Goal: Task Accomplishment & Management: Use online tool/utility

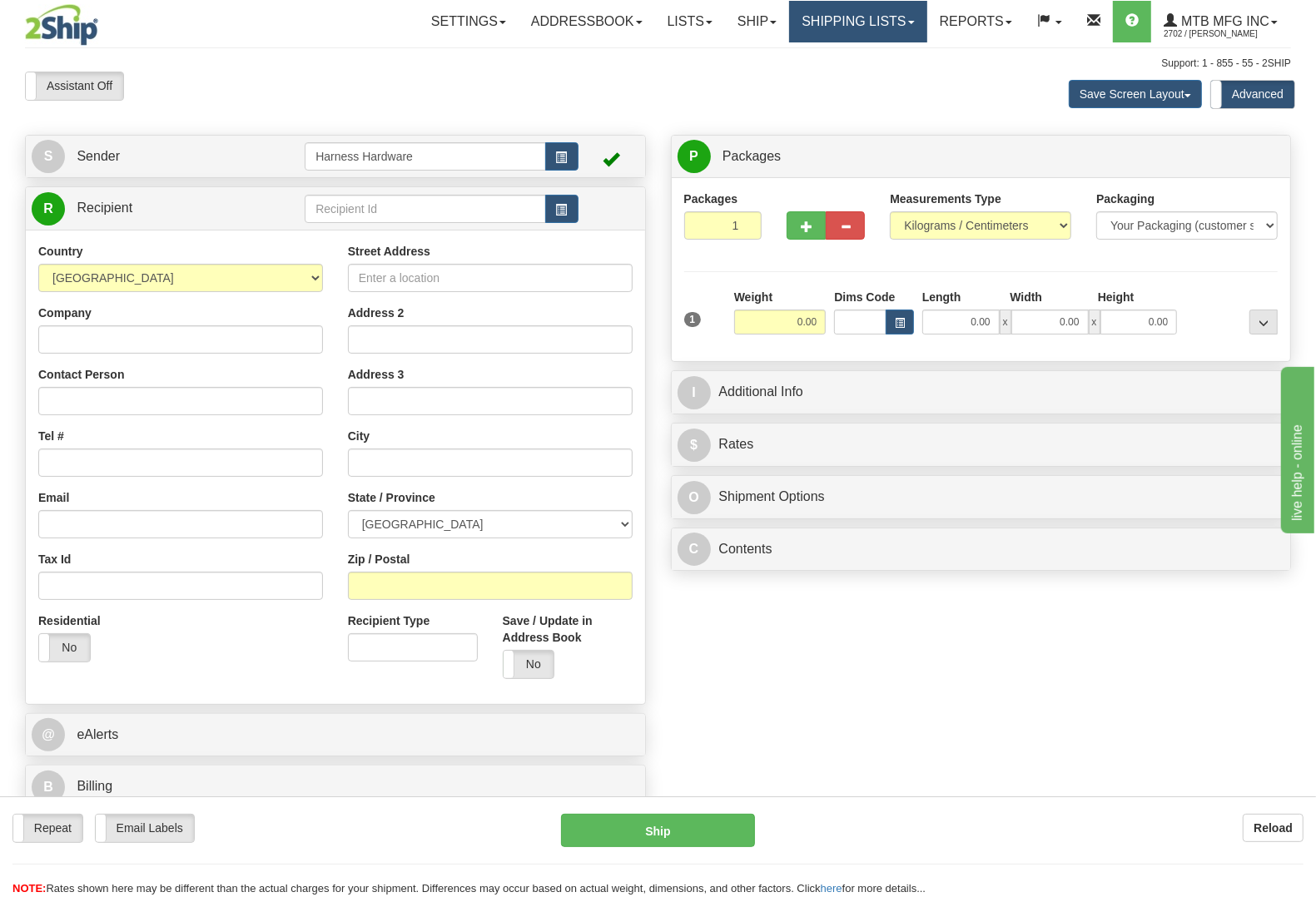
click at [825, 28] on link "Shipping lists" at bounding box center [857, 21] width 137 height 41
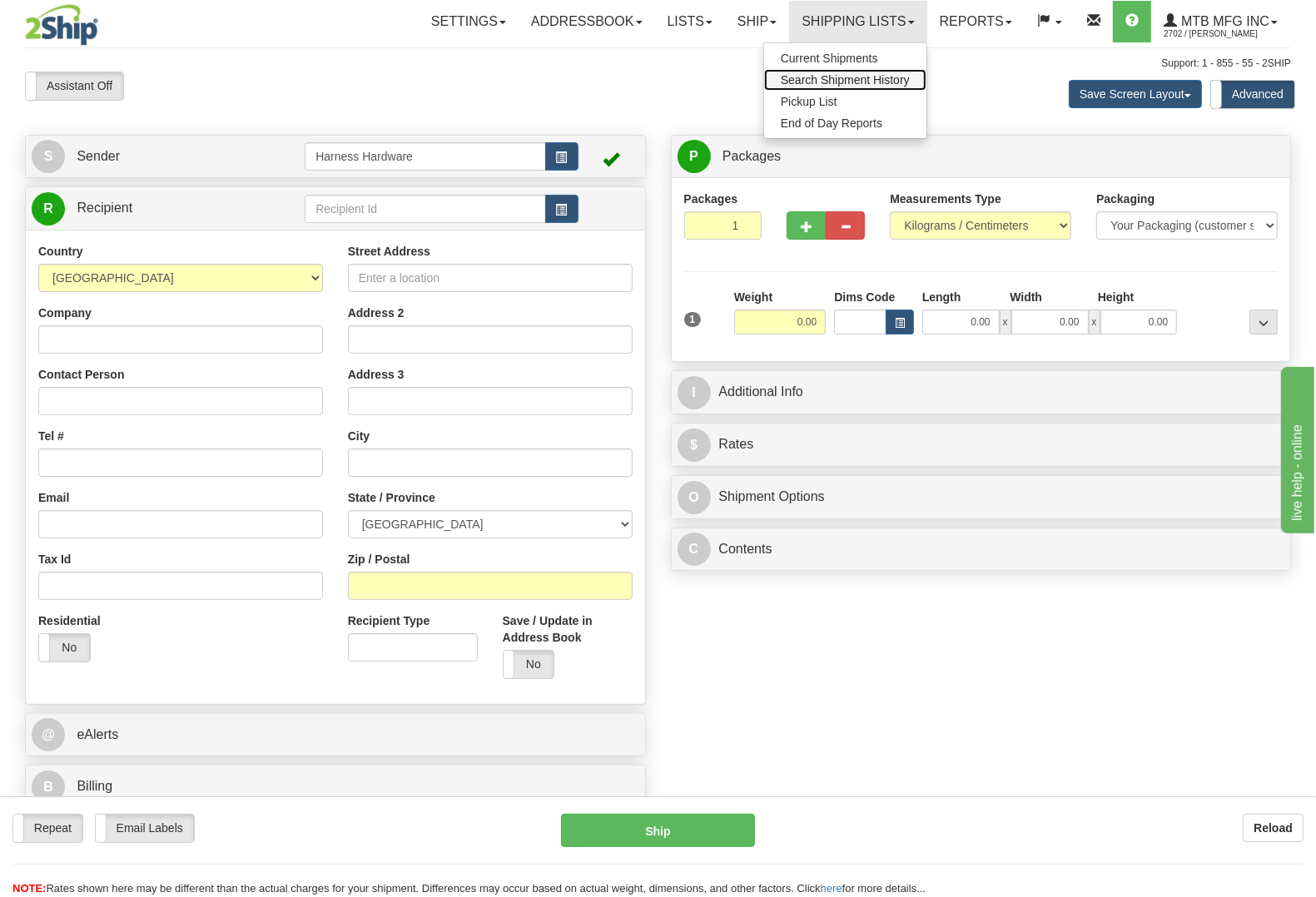
click at [851, 74] on span "Search Shipment History" at bounding box center [845, 80] width 129 height 13
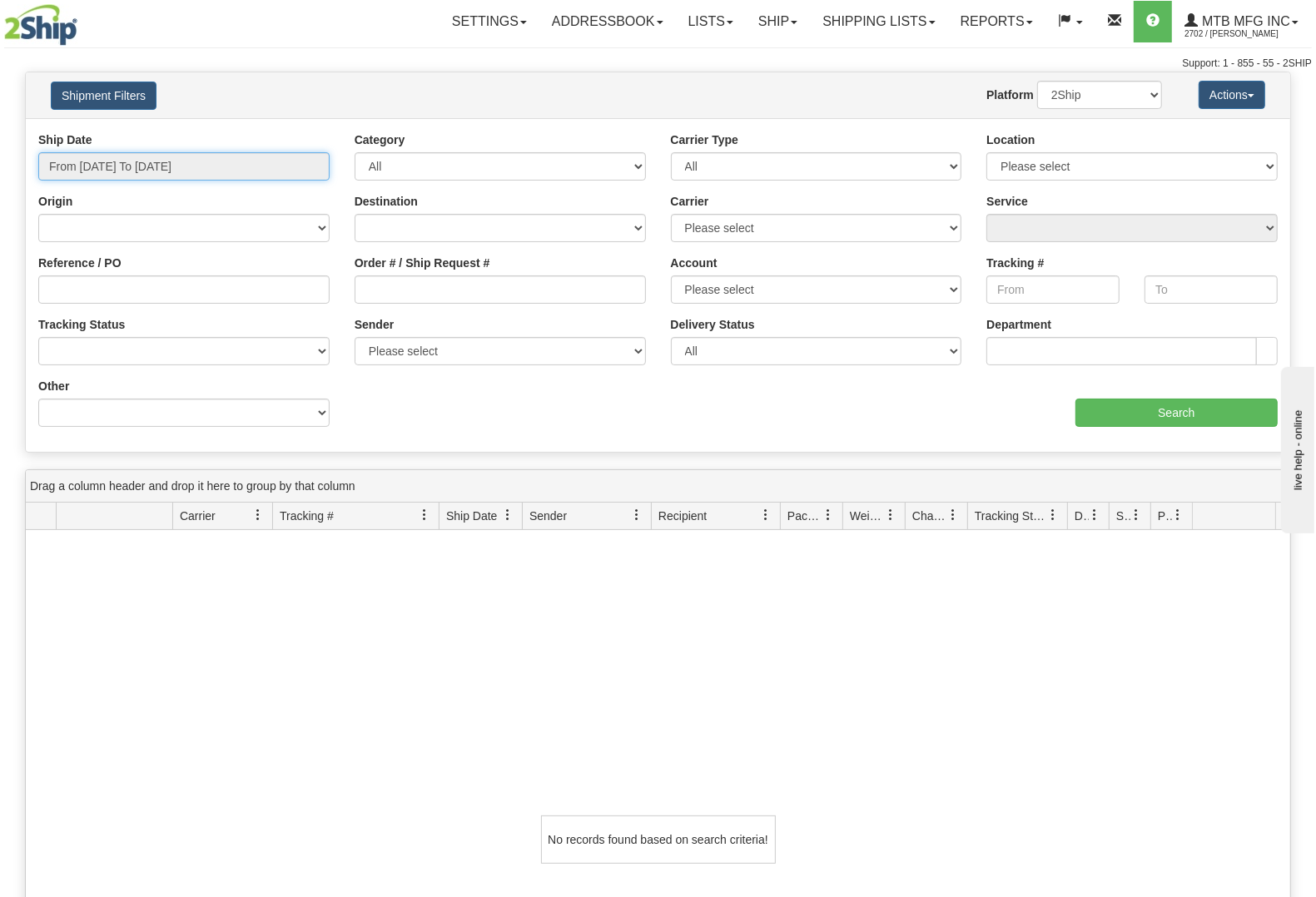
click at [184, 167] on input "From 10/14/2025 To 10/15/2025" at bounding box center [184, 166] width 291 height 28
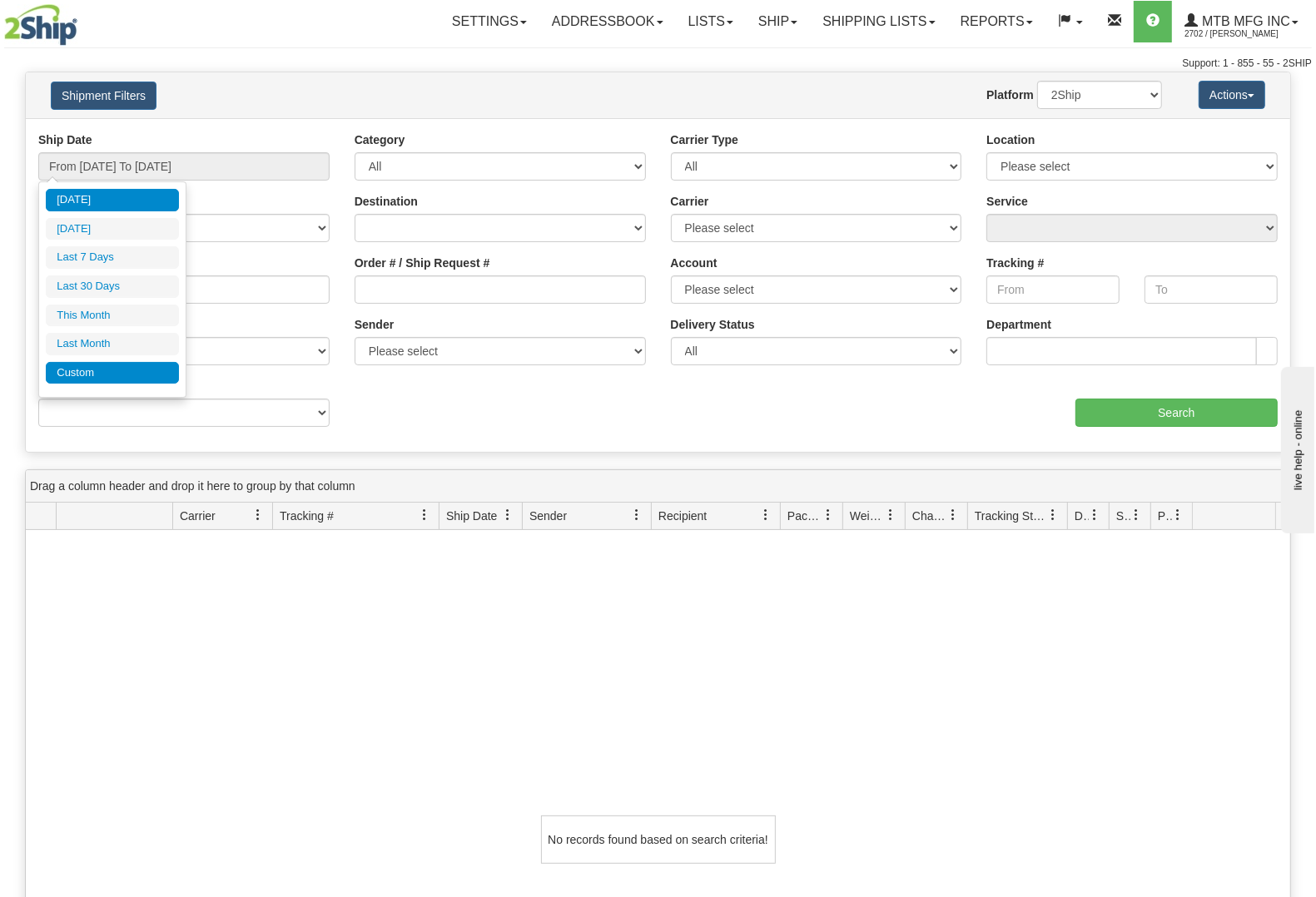
click at [126, 381] on li "Custom" at bounding box center [112, 373] width 133 height 22
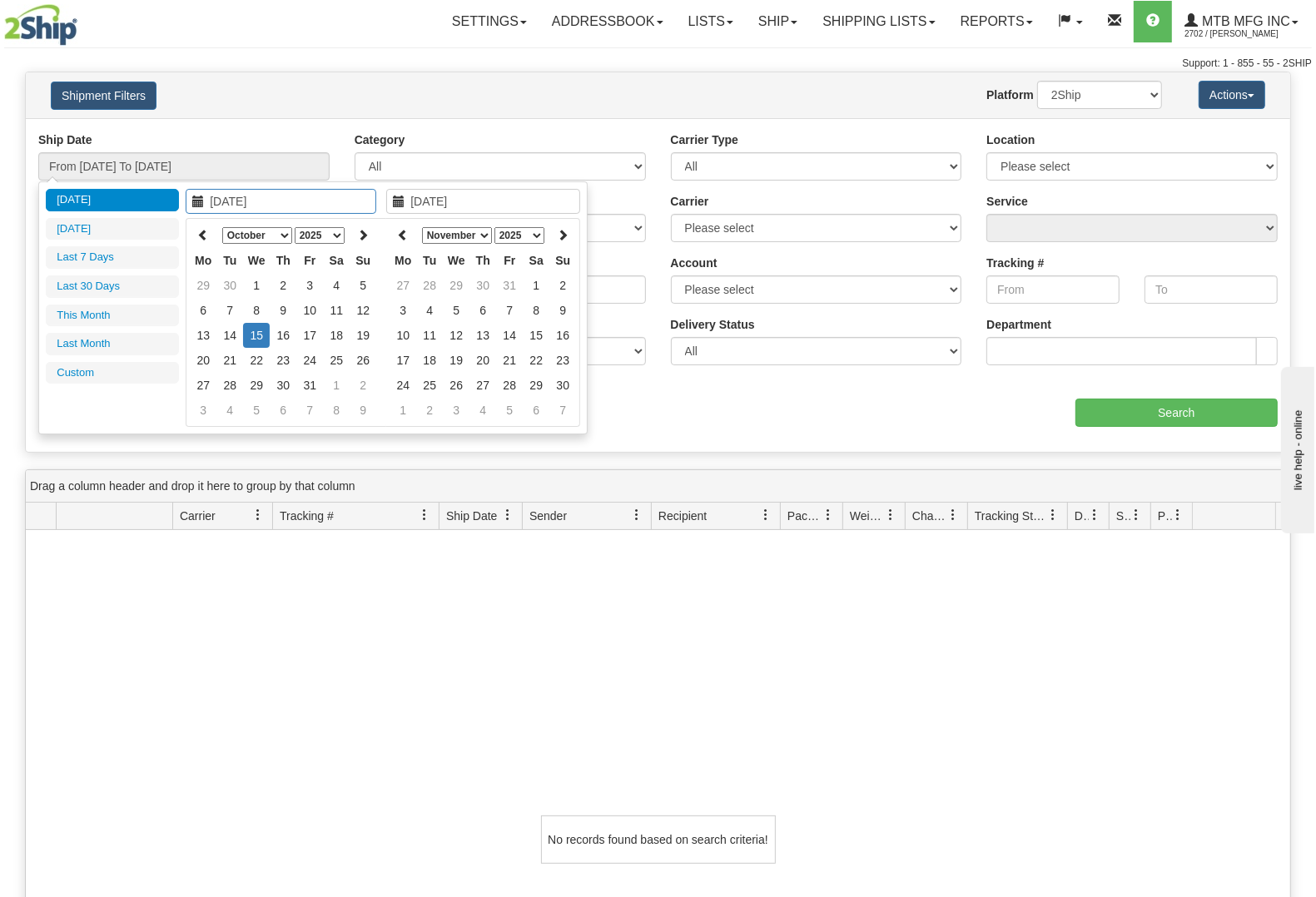
click at [273, 242] on select "January February March April May June July August September October November De…" at bounding box center [257, 235] width 70 height 17
type input "09/30/2025"
click at [229, 400] on td "30" at bounding box center [229, 410] width 27 height 25
type input "From 09/30/2025 To 09/30/2025"
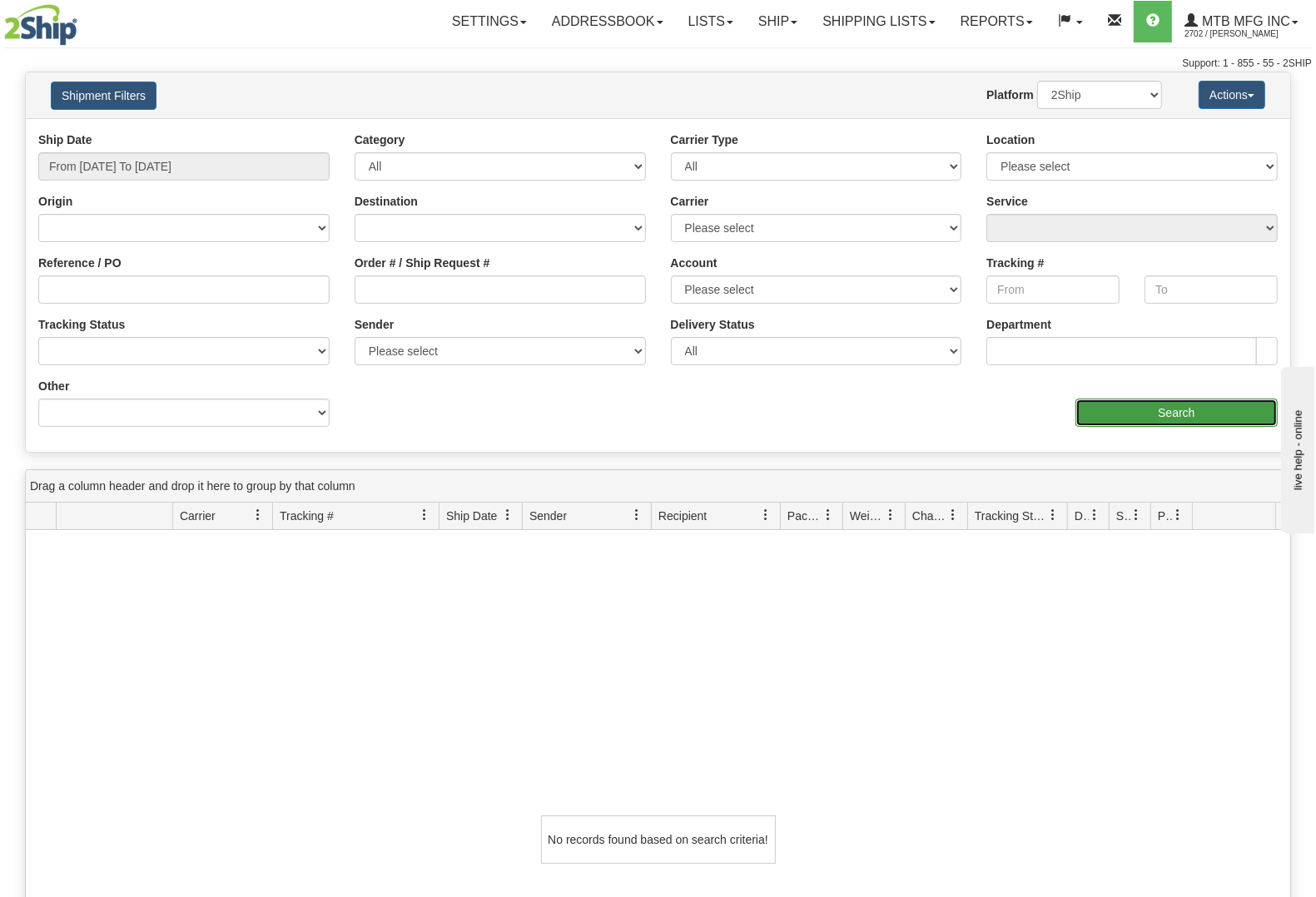
click at [1198, 418] on input "Search" at bounding box center [1176, 413] width 202 height 28
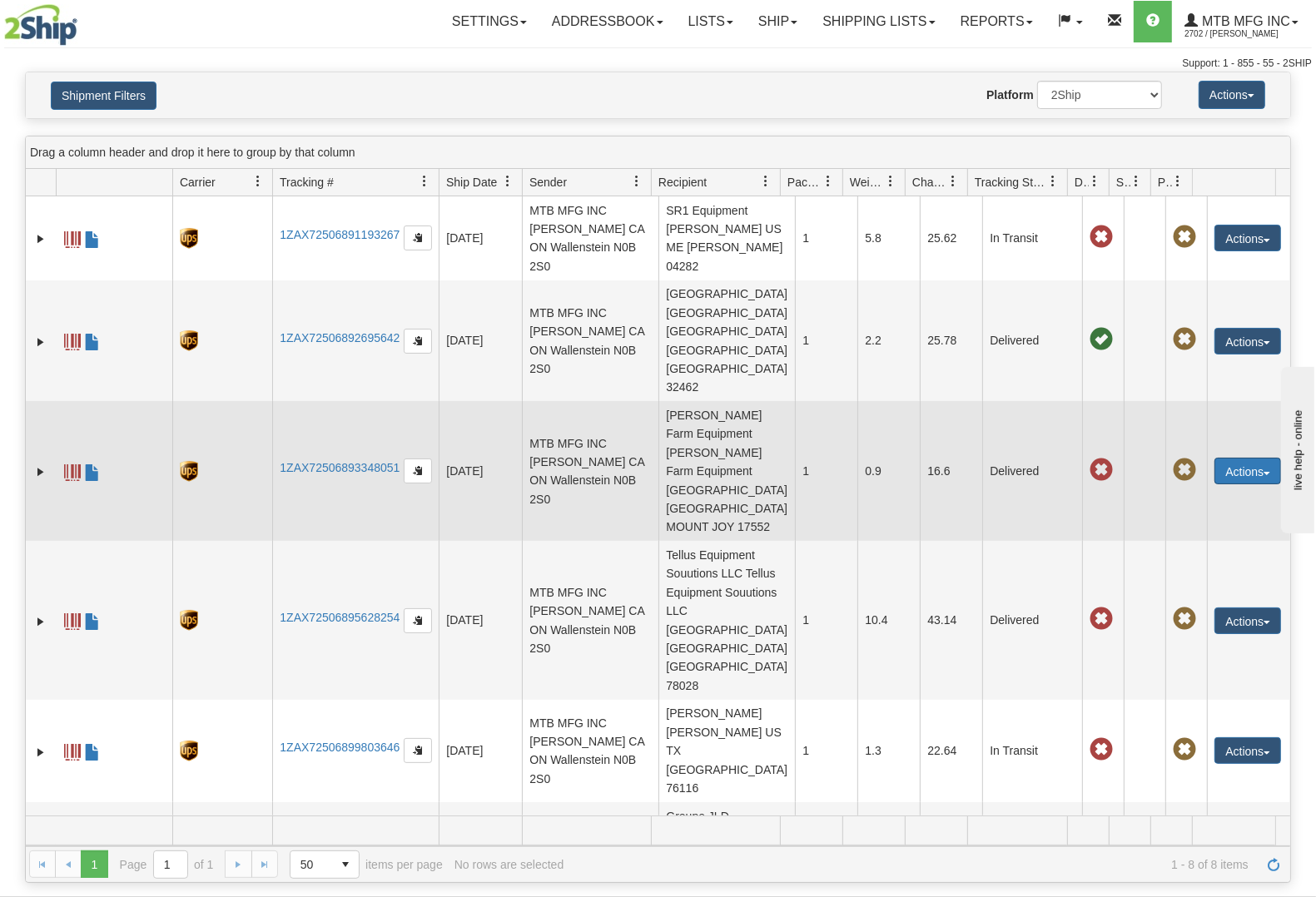
click at [1247, 458] on button "Actions" at bounding box center [1247, 471] width 66 height 27
click at [1215, 491] on link "Repeat" at bounding box center [1213, 502] width 133 height 22
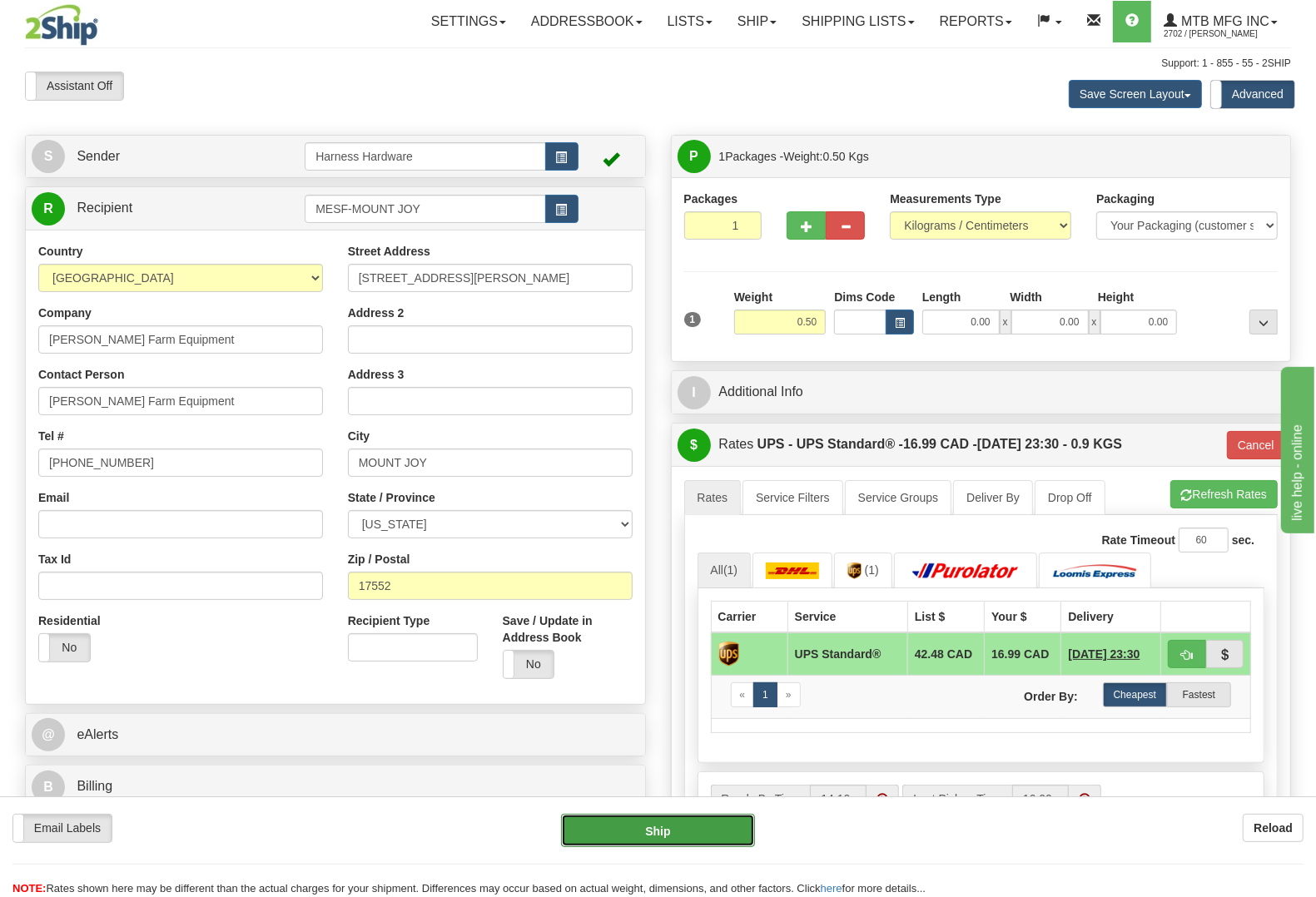
click at [696, 837] on button "Ship" at bounding box center [657, 831] width 194 height 33
